Goal: Task Accomplishment & Management: Use online tool/utility

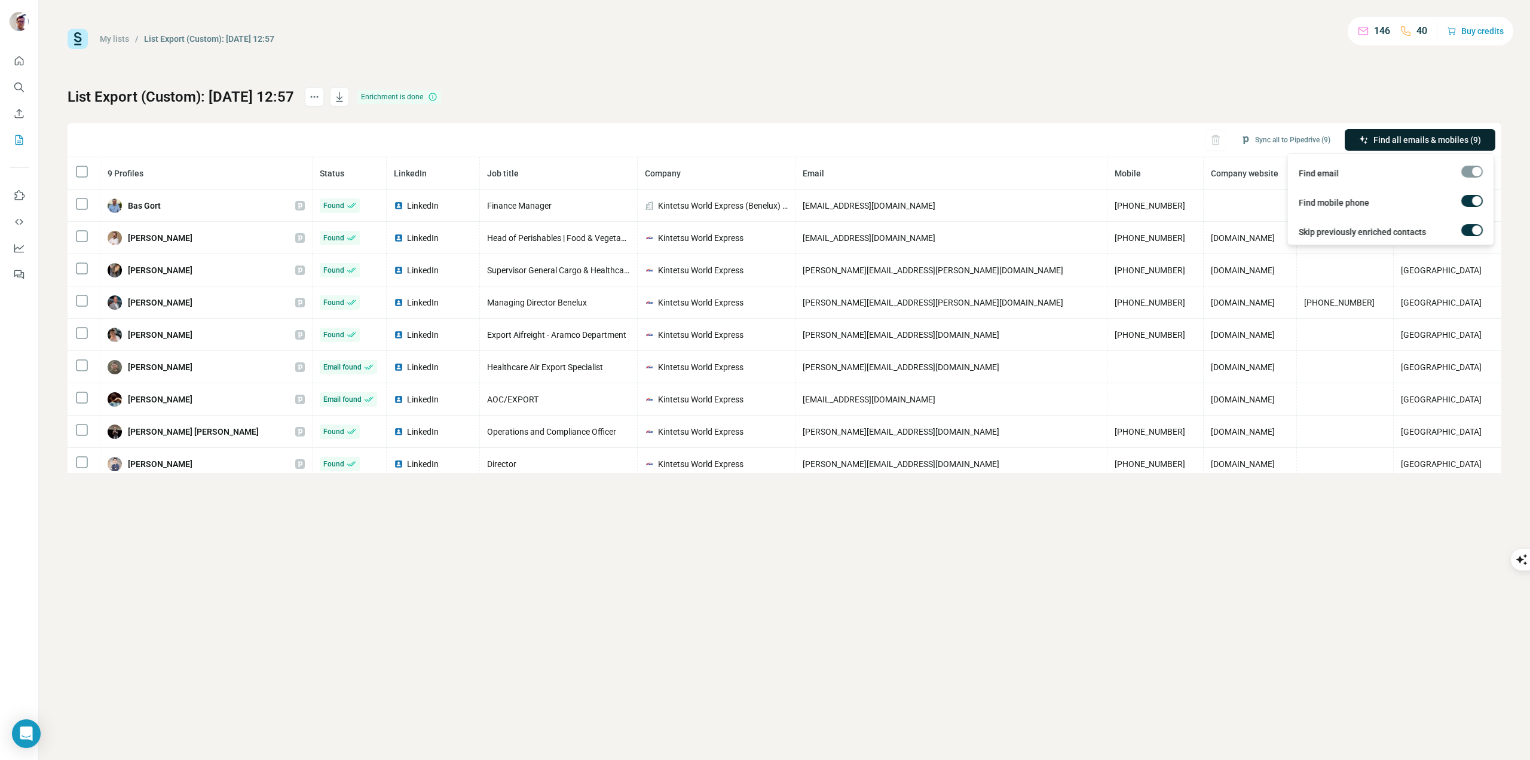
click at [1452, 133] on button "Find all emails & mobiles (9)" at bounding box center [1420, 140] width 151 height 22
click at [1429, 140] on span "Find all emails & mobiles (9)" at bounding box center [1427, 140] width 108 height 12
click at [1294, 139] on button "Sync all to Pipedrive (9)" at bounding box center [1285, 140] width 106 height 18
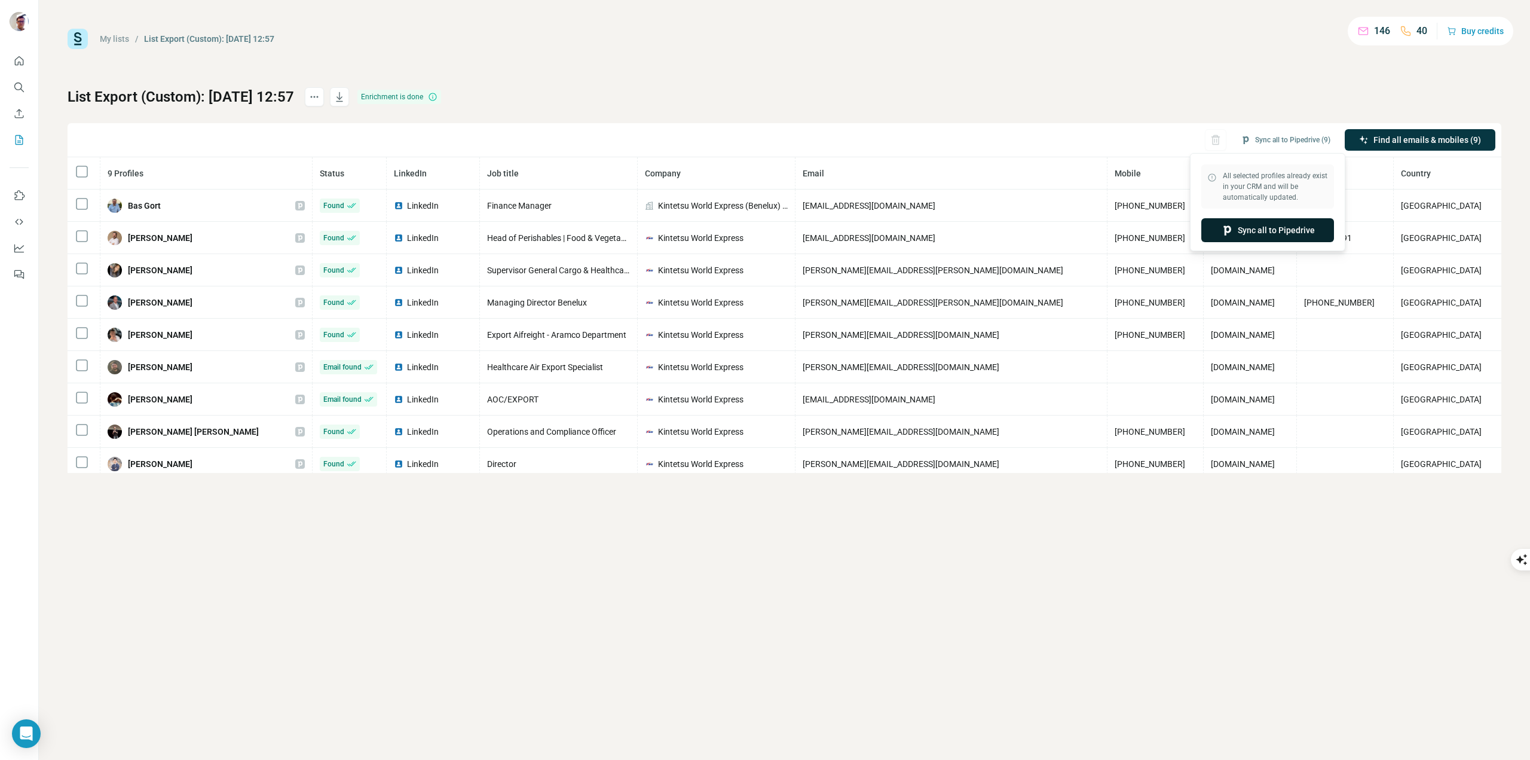
click at [1274, 225] on button "Sync all to Pipedrive" at bounding box center [1267, 230] width 133 height 24
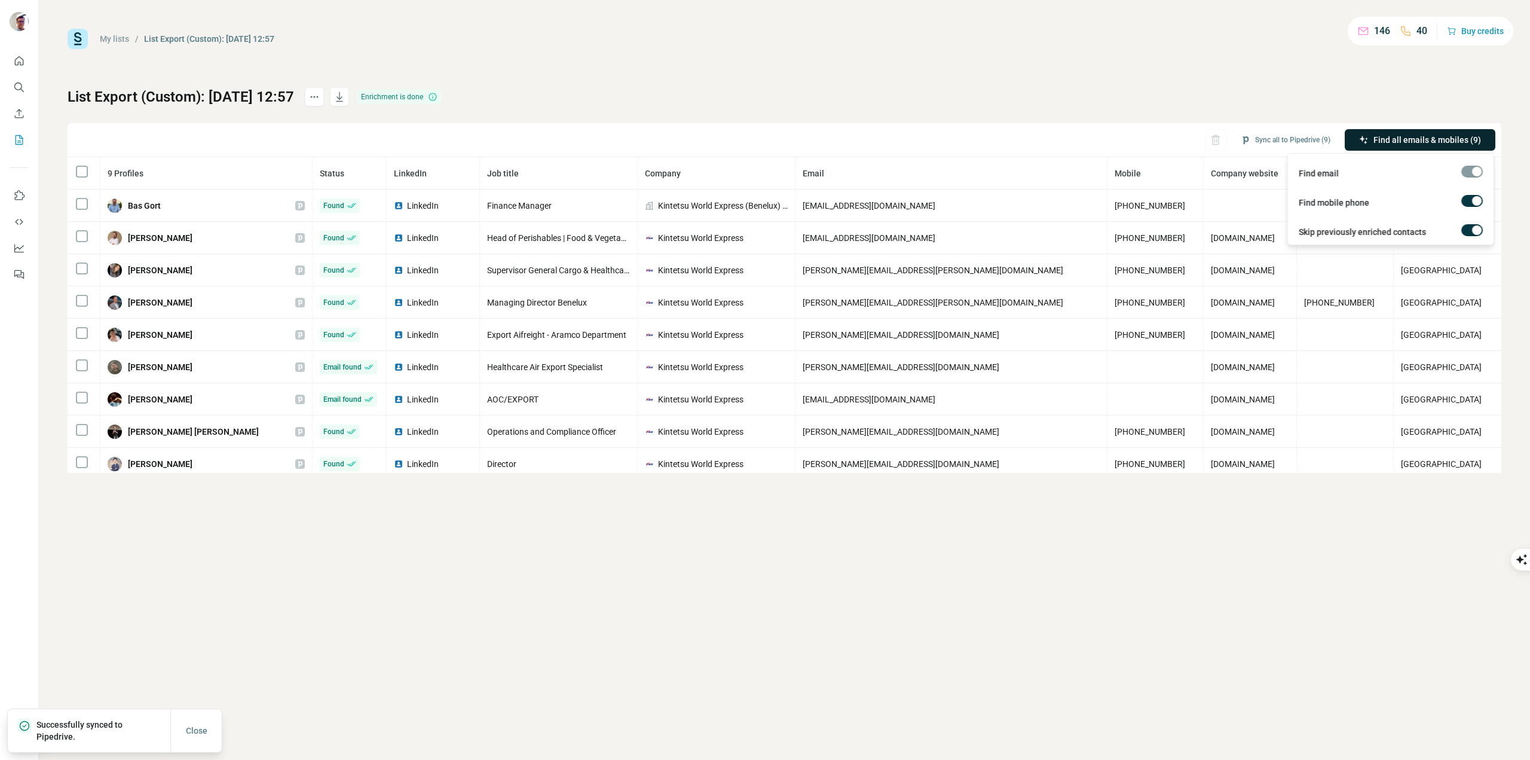
click at [1391, 136] on span "Find all emails & mobiles (9)" at bounding box center [1427, 140] width 108 height 12
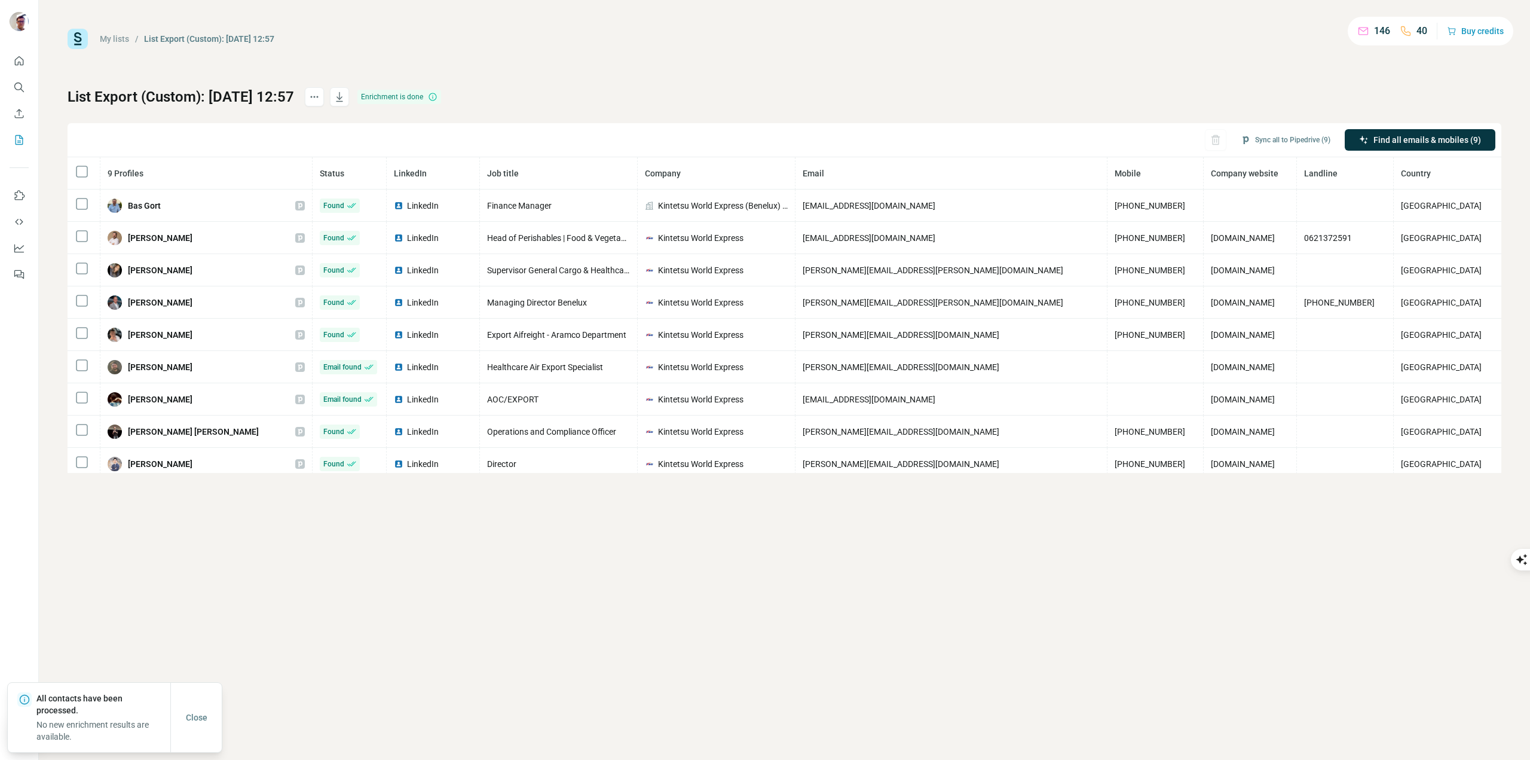
click at [1284, 508] on div "My lists / List Export (Custom): [DATE] 12:57 146 40 Buy credits List Export (C…" at bounding box center [784, 380] width 1491 height 760
